Goal: Information Seeking & Learning: Find specific fact

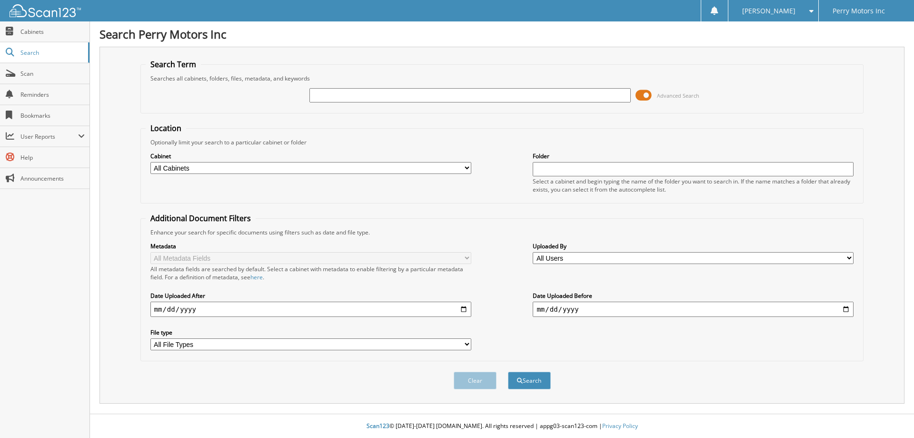
click at [466, 169] on select "All Cabinets 2020 BODY SHOP RECEIPTS 2020 BODY SHOP RO 2021 BODY SHOP RECEIPTS …" at bounding box center [311, 168] width 321 height 12
select select "50496"
click at [151, 162] on select "All Cabinets 2020 BODY SHOP RECEIPTS 2020 BODY SHOP RO 2021 BODY SHOP RECEIPTS …" at bounding box center [311, 168] width 321 height 12
click at [350, 96] on input "text" at bounding box center [470, 95] width 321 height 14
type input "302956"
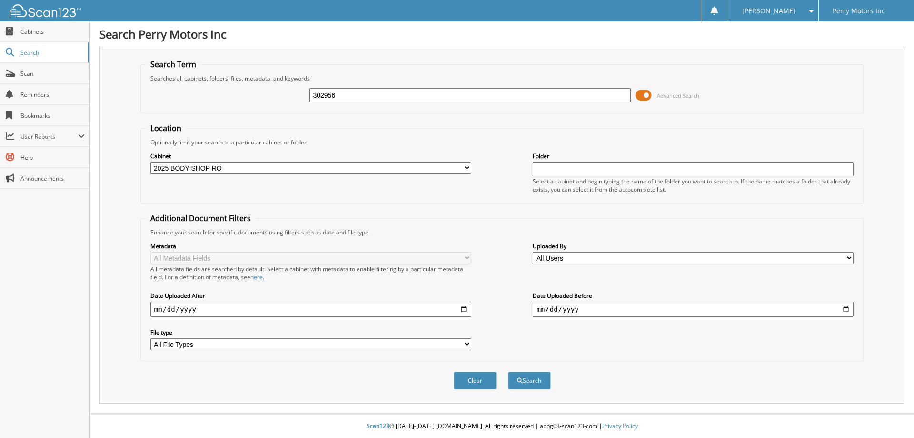
click at [508, 371] on button "Search" at bounding box center [529, 380] width 43 height 18
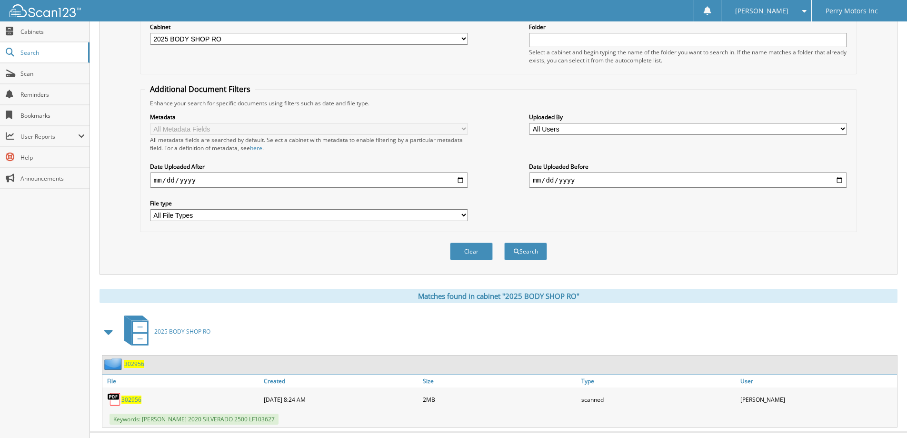
scroll to position [148, 0]
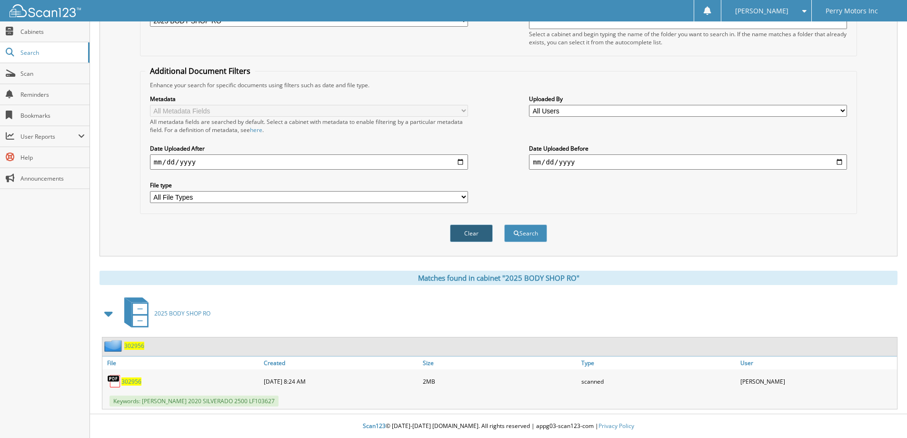
click at [465, 231] on button "Clear" at bounding box center [471, 233] width 43 height 18
select select
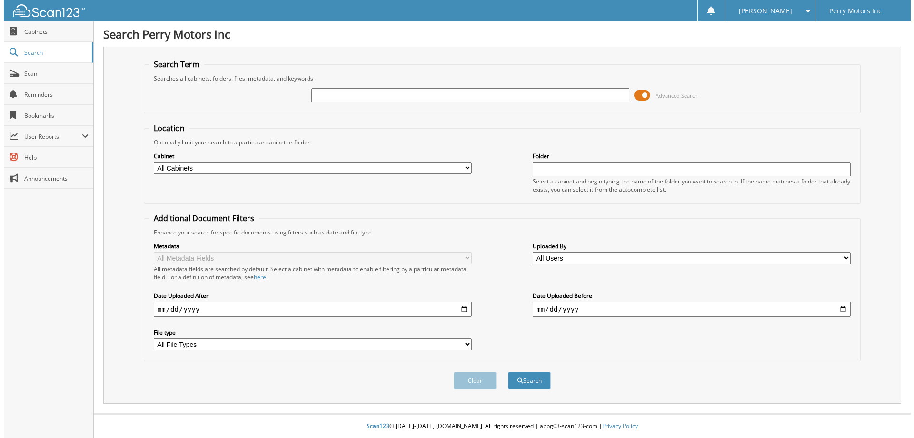
scroll to position [0, 0]
click at [373, 94] on input "text" at bounding box center [470, 95] width 321 height 14
type input "302324"
click at [508, 371] on button "Search" at bounding box center [529, 380] width 43 height 18
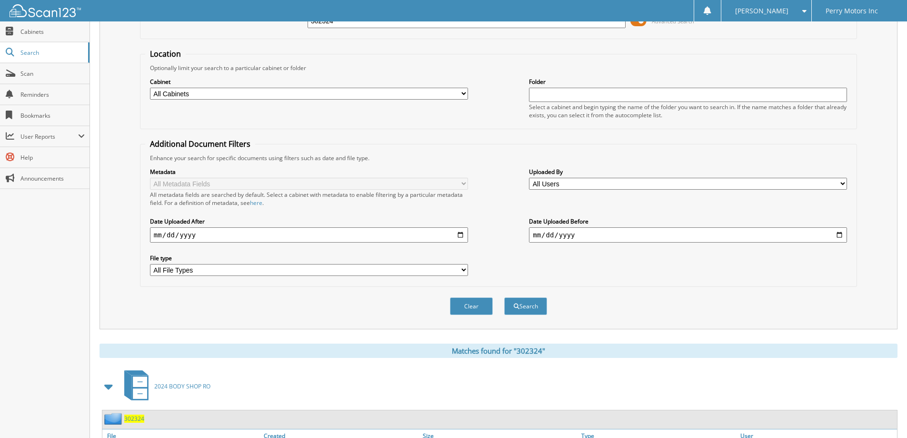
scroll to position [148, 0]
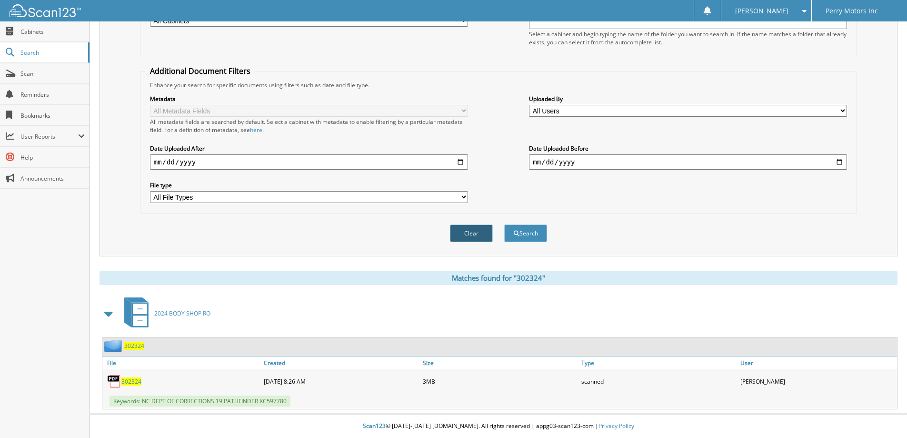
click at [473, 228] on button "Clear" at bounding box center [471, 233] width 43 height 18
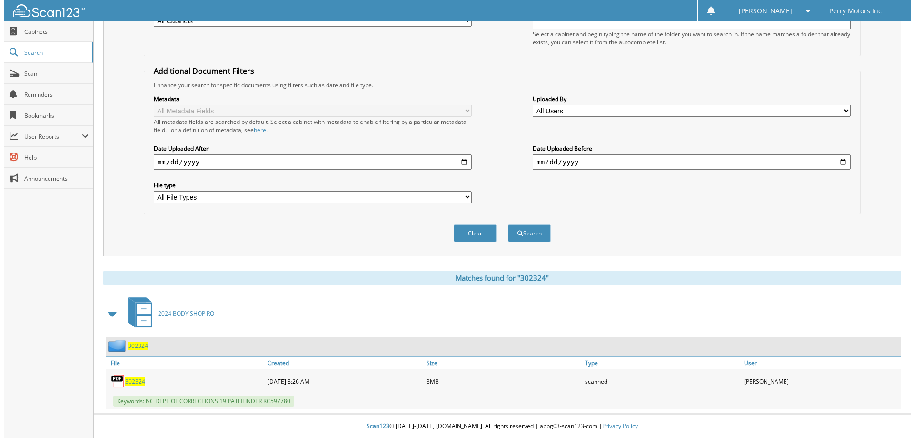
scroll to position [0, 0]
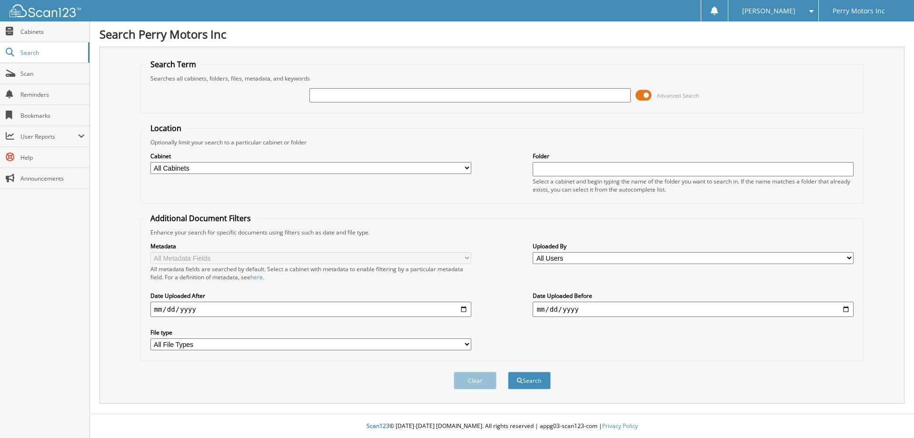
click at [385, 90] on input "text" at bounding box center [470, 95] width 321 height 14
type input "302978"
click at [508, 371] on button "Search" at bounding box center [529, 380] width 43 height 18
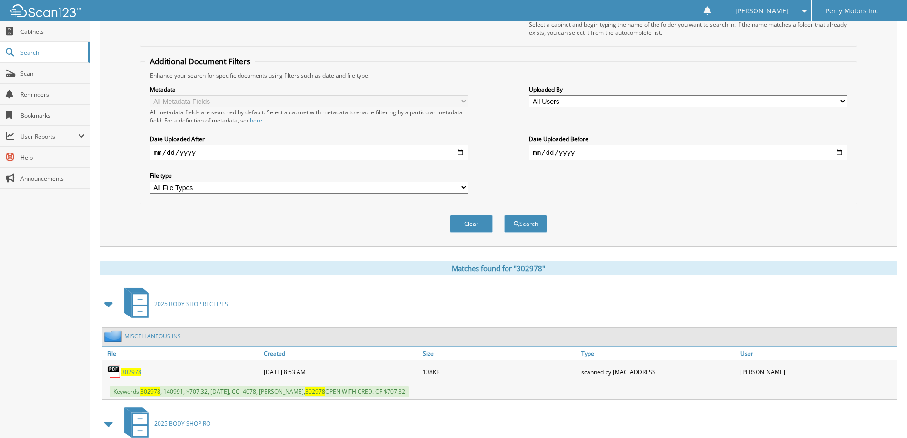
scroll to position [267, 0]
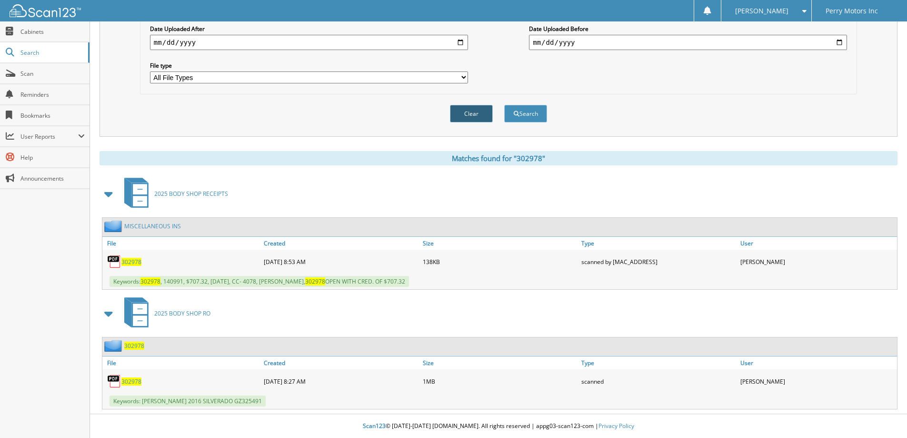
click at [462, 118] on button "Clear" at bounding box center [471, 114] width 43 height 18
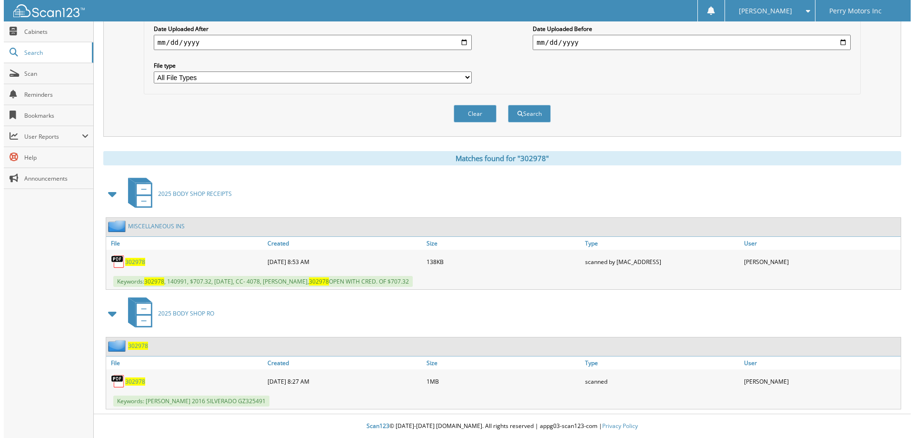
scroll to position [0, 0]
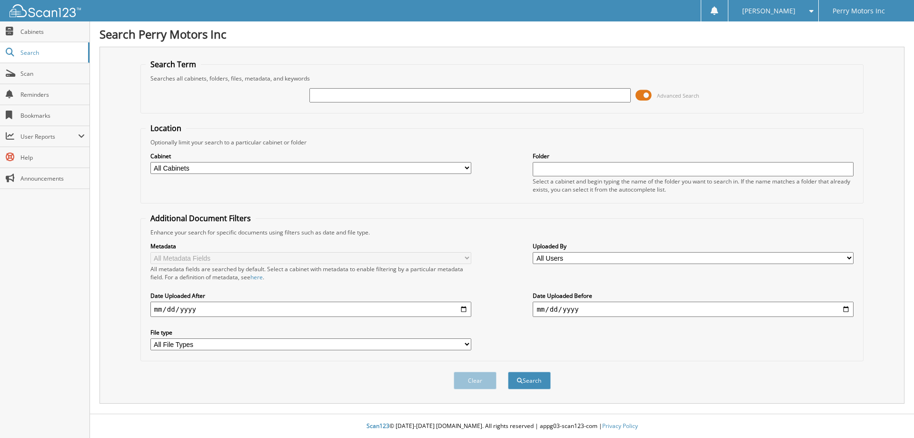
click at [382, 99] on input "text" at bounding box center [470, 95] width 321 height 14
type input "302963"
click at [508, 371] on button "Search" at bounding box center [529, 380] width 43 height 18
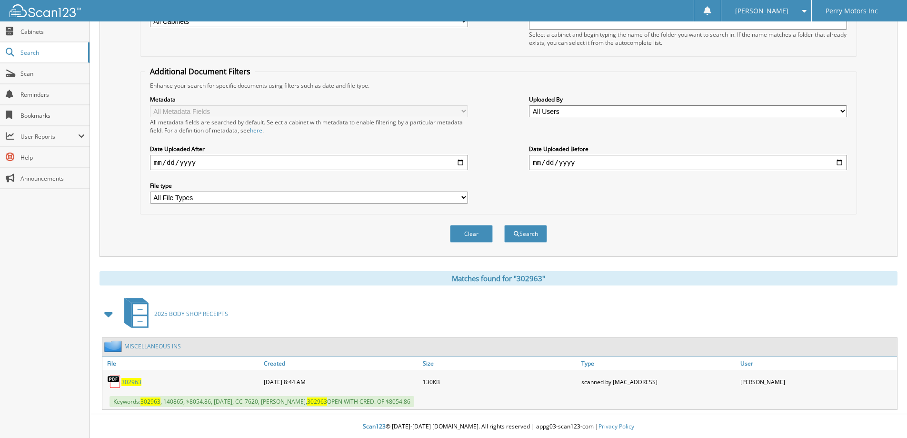
scroll to position [148, 0]
click at [468, 233] on button "Clear" at bounding box center [471, 233] width 43 height 18
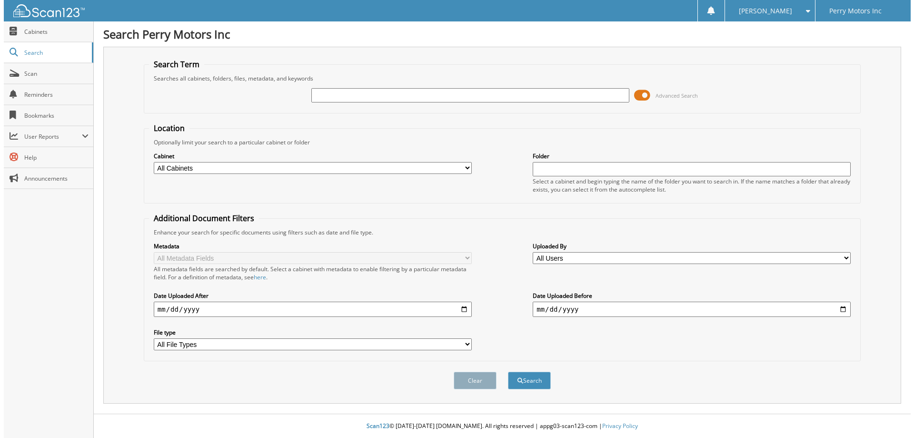
scroll to position [0, 0]
click at [445, 97] on input "text" at bounding box center [470, 95] width 321 height 14
type input "302967"
click at [508, 371] on button "Search" at bounding box center [529, 380] width 43 height 18
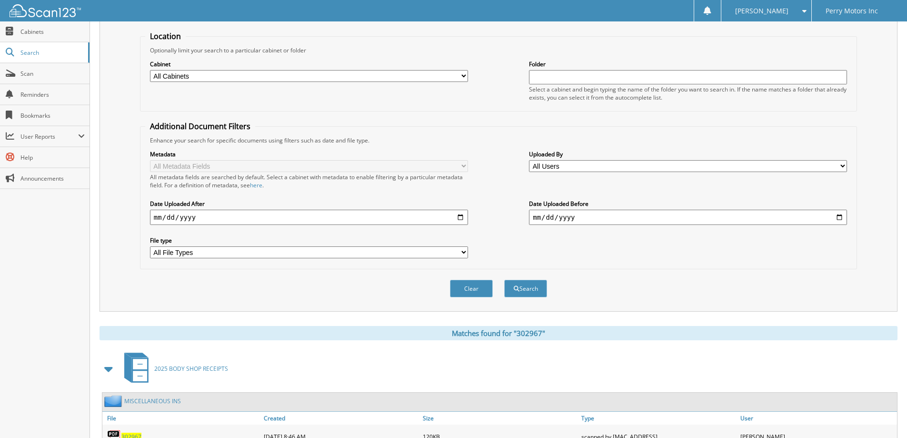
scroll to position [148, 0]
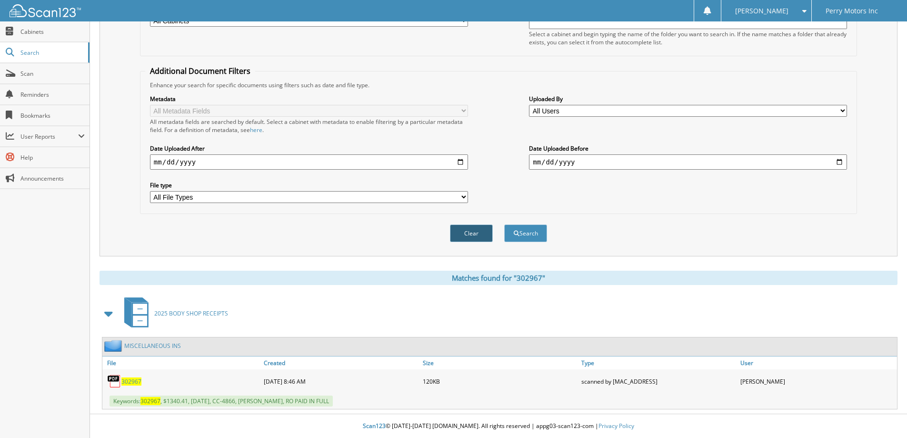
click at [467, 228] on button "Clear" at bounding box center [471, 233] width 43 height 18
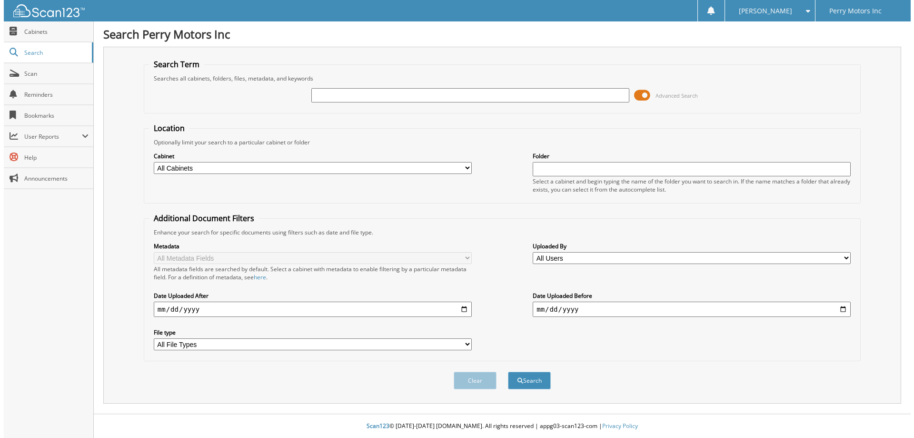
scroll to position [0, 0]
click at [412, 97] on input "text" at bounding box center [470, 95] width 321 height 14
type input "302971"
click at [508, 371] on button "Search" at bounding box center [529, 380] width 43 height 18
